Goal: Transaction & Acquisition: Purchase product/service

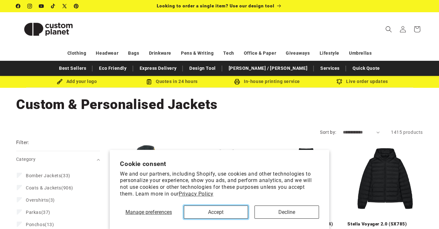
click at [209, 209] on button "Accept" at bounding box center [216, 212] width 64 height 13
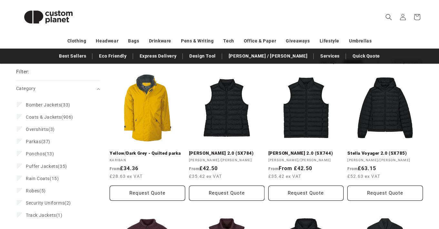
scroll to position [72, 0]
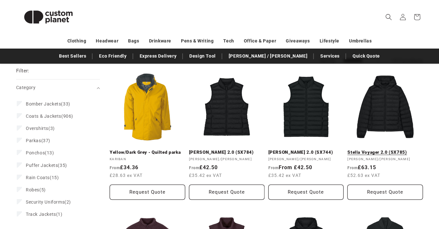
click at [385, 150] on link "Stella Voyager 2.0 (SX785)" at bounding box center [384, 153] width 75 height 6
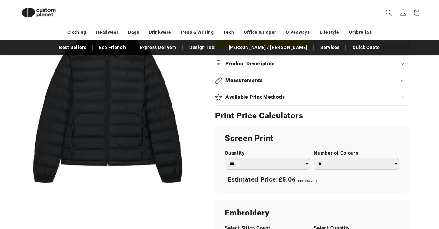
scroll to position [300, 0]
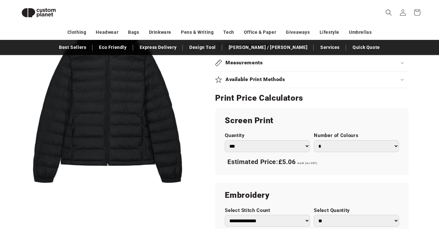
click at [246, 145] on select "*** *** *** **** **** **** ***** *****" at bounding box center [267, 147] width 85 height 12
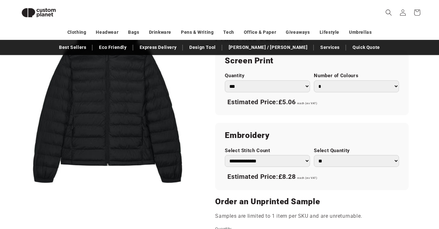
scroll to position [365, 0]
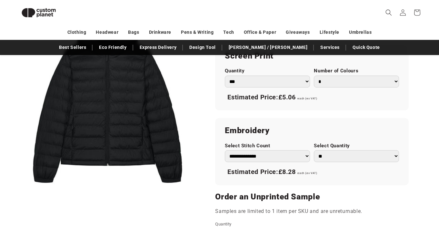
click at [290, 158] on select "**********" at bounding box center [267, 157] width 85 height 12
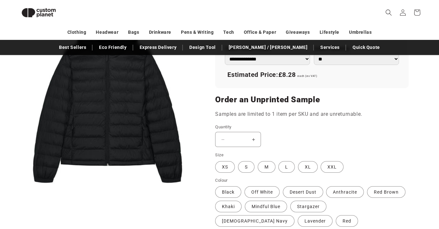
scroll to position [512, 0]
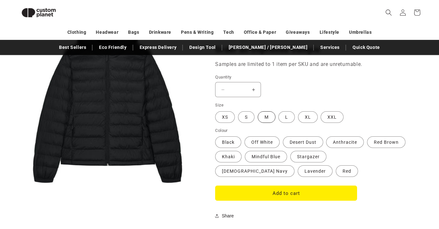
click at [269, 118] on label "M Variant sold out or unavailable" at bounding box center [267, 118] width 18 height 12
click at [269, 145] on label "Off White Variant sold out or unavailable" at bounding box center [261, 143] width 35 height 12
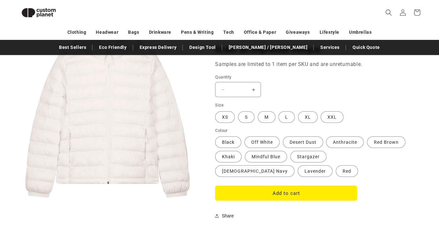
scroll to position [507, 0]
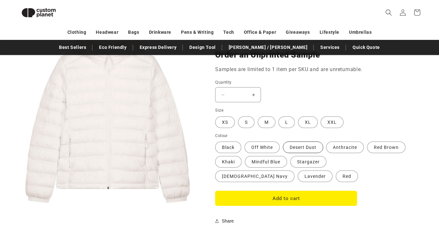
click at [298, 142] on label "Desert Dust Variant sold out or unavailable" at bounding box center [303, 148] width 40 height 12
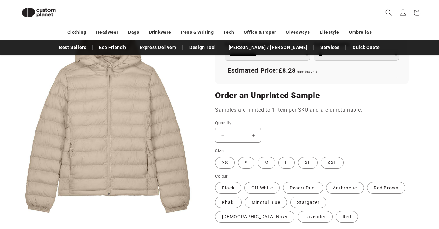
scroll to position [476, 0]
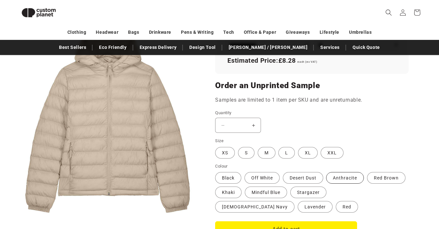
click at [348, 175] on label "Anthracite Variant sold out or unavailable" at bounding box center [345, 178] width 38 height 12
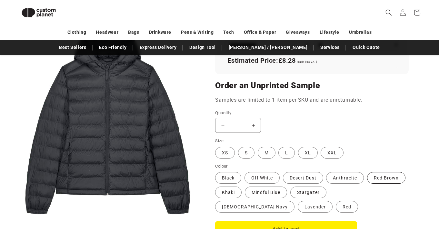
click at [382, 179] on label "Red Brown Variant sold out or unavailable" at bounding box center [386, 178] width 38 height 12
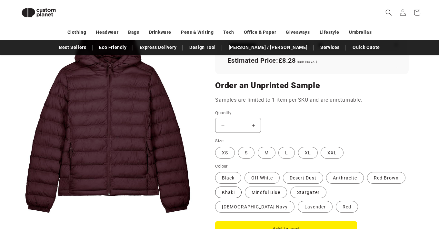
click at [235, 192] on label "Khaki Variant sold out or unavailable" at bounding box center [228, 193] width 26 height 12
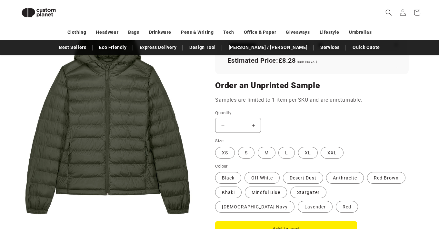
click at [264, 193] on label "Mindful Blue Variant sold out or unavailable" at bounding box center [266, 193] width 42 height 12
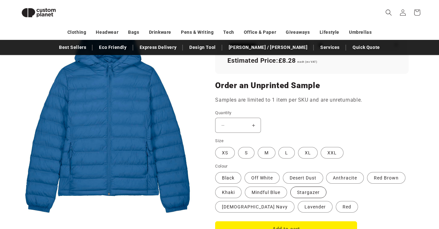
click at [301, 195] on label "Stargazer Variant sold out or unavailable" at bounding box center [308, 193] width 36 height 12
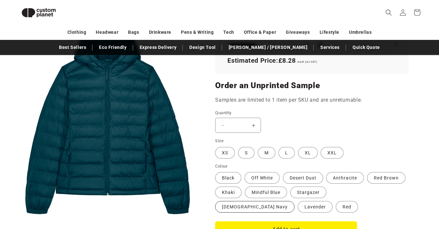
click at [294, 201] on label "French Navy Variant sold out or unavailable" at bounding box center [254, 207] width 79 height 12
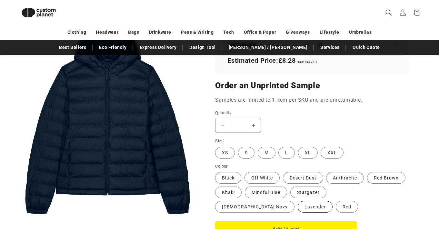
click at [298, 204] on label "Lavender Variant sold out or unavailable" at bounding box center [315, 207] width 35 height 12
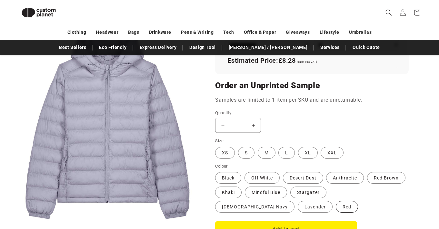
click at [336, 208] on label "Red Variant sold out or unavailable" at bounding box center [347, 207] width 22 height 12
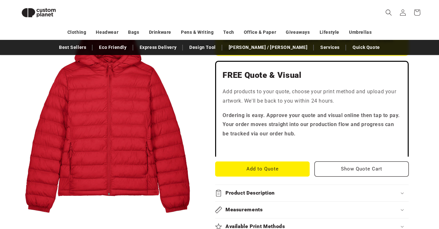
scroll to position [150, 0]
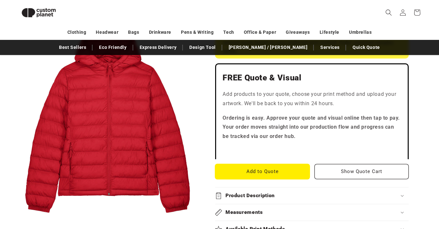
click at [269, 169] on button "Add to Quote" at bounding box center [262, 171] width 94 height 15
